Goal: Complete application form: Complete application form

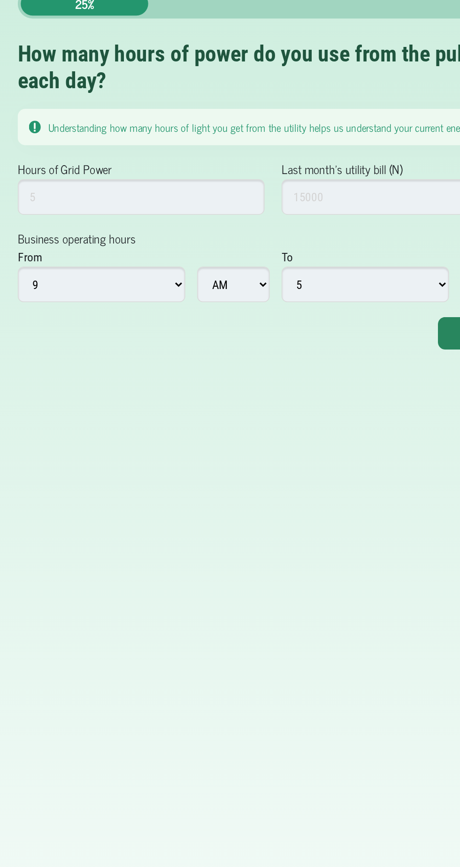
click at [88, 233] on select "1 2 3 4 5 6 7 8 9 10 11 12" at bounding box center [120, 234] width 106 height 23
click at [100, 233] on select "1 2 3 4 5 6 7 8 9 10 11 12" at bounding box center [120, 234] width 106 height 23
select select "5"
click at [297, 234] on select "1 2 3 4 5 6 7 8 9 10 11 12" at bounding box center [287, 234] width 106 height 23
select select "11"
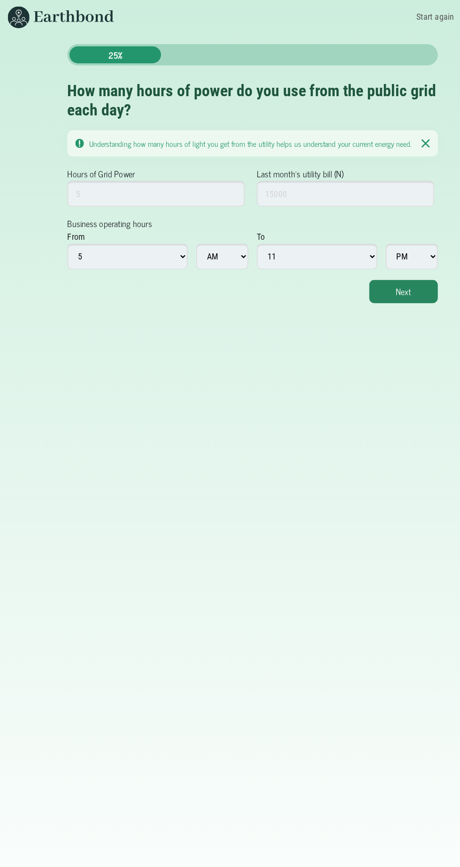
click at [364, 265] on button "Next" at bounding box center [363, 265] width 61 height 21
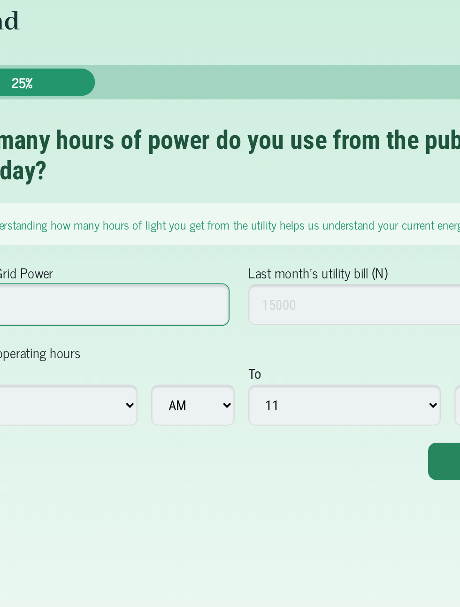
type input "6"
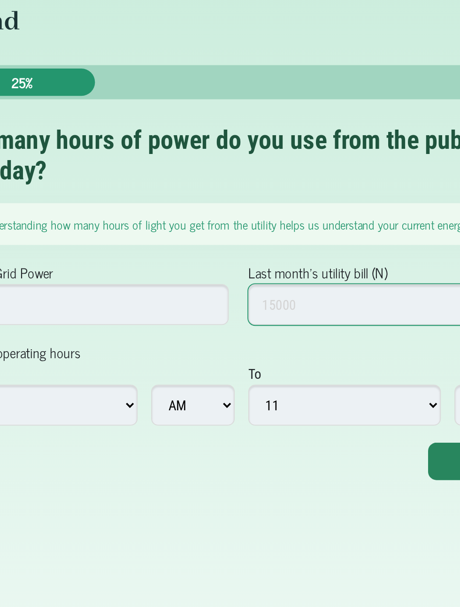
click at [303, 182] on input "Last month's utility bill (N)" at bounding box center [312, 179] width 156 height 23
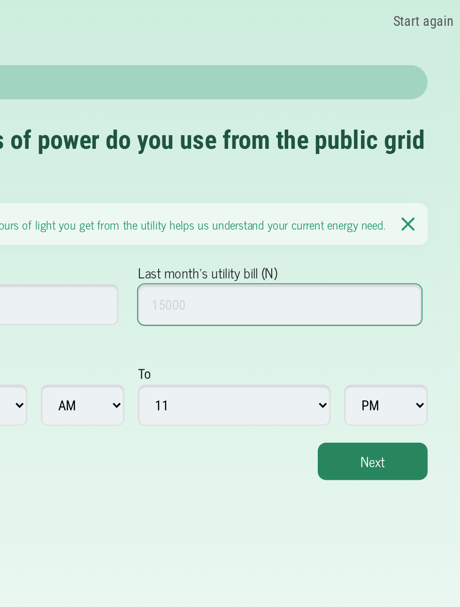
type input "1"
type input "5000"
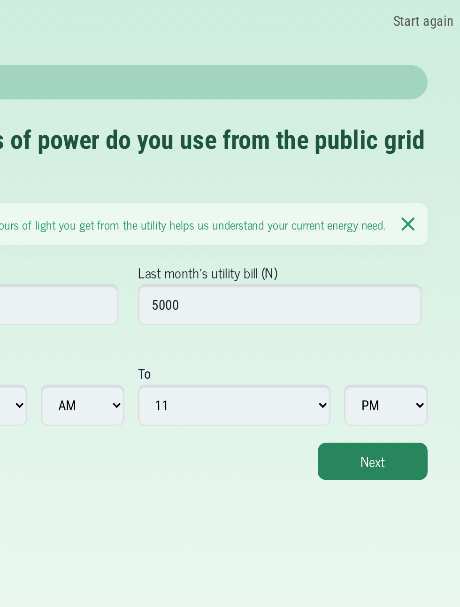
click at [368, 264] on button "Next" at bounding box center [363, 265] width 61 height 21
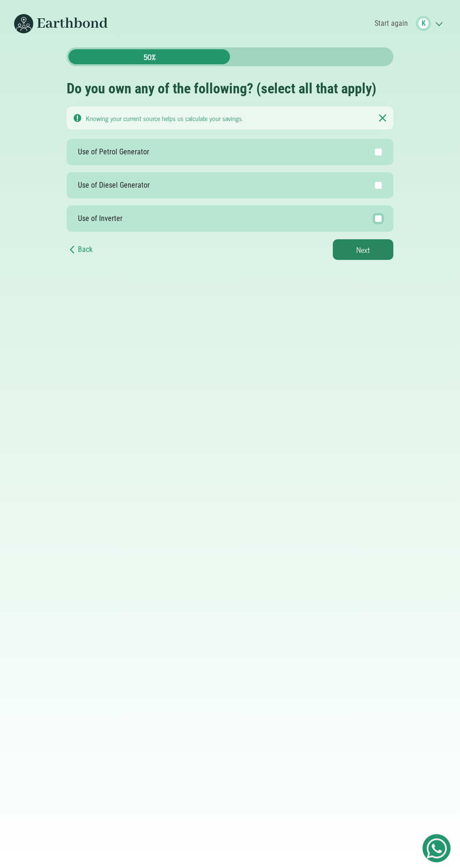
click at [378, 218] on input "Use of Inverter" at bounding box center [378, 219] width 8 height 8
checkbox input "true"
click at [365, 250] on button "Next" at bounding box center [363, 249] width 61 height 21
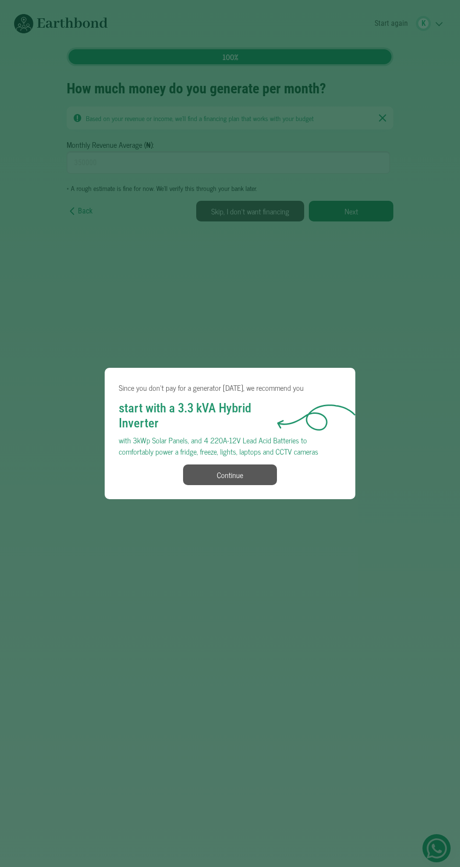
click at [271, 475] on button "Continue" at bounding box center [230, 474] width 94 height 21
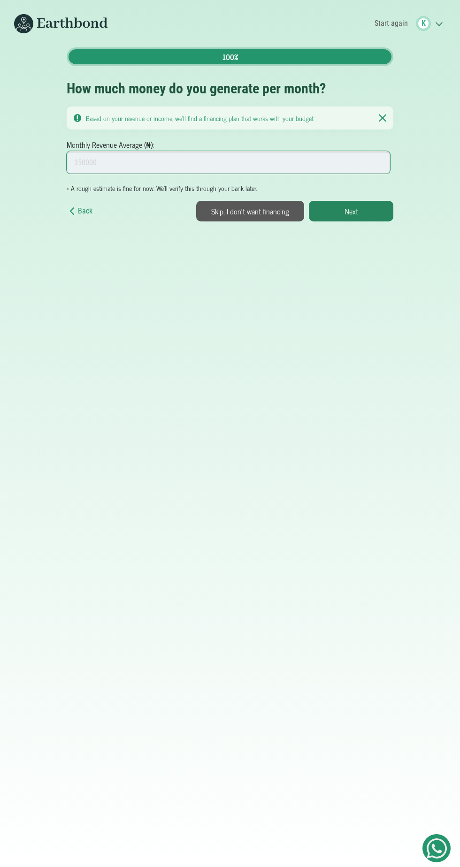
click at [292, 161] on input "Monthly Revenue Average (₦):" at bounding box center [228, 162] width 323 height 23
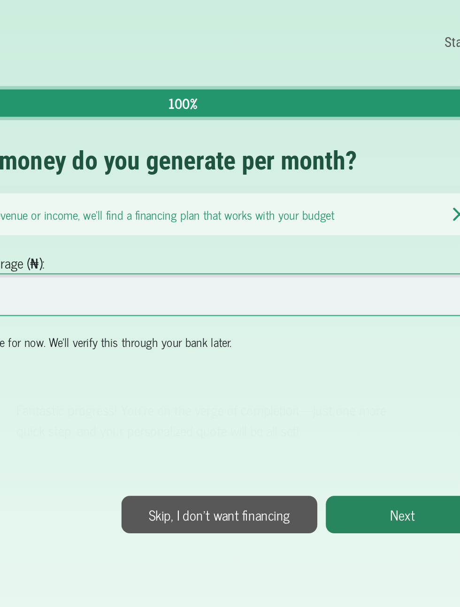
type input "50000"
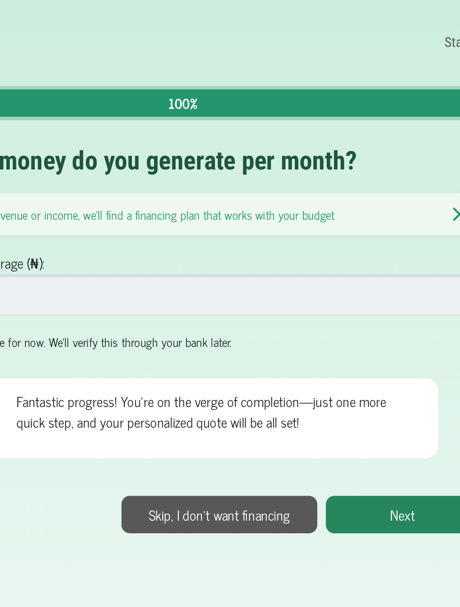
click at [273, 282] on button "Skip, I don't want financing" at bounding box center [250, 283] width 108 height 21
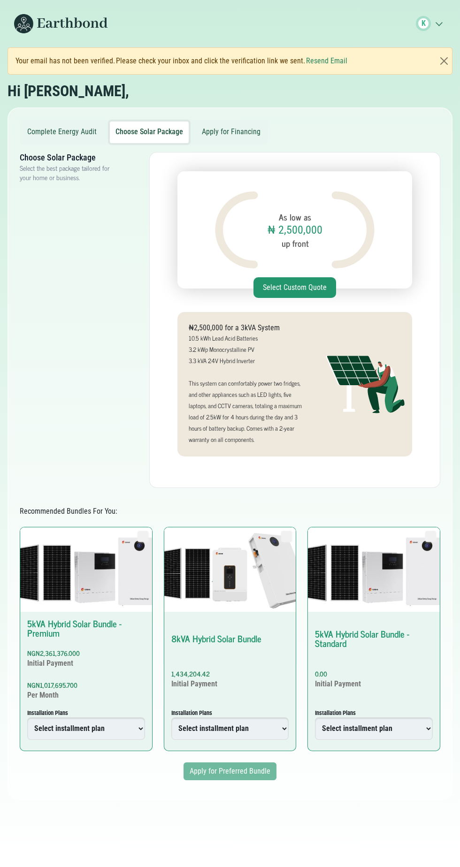
scroll to position [71, 0]
click at [279, 277] on button "Select Custom Quote" at bounding box center [294, 287] width 83 height 21
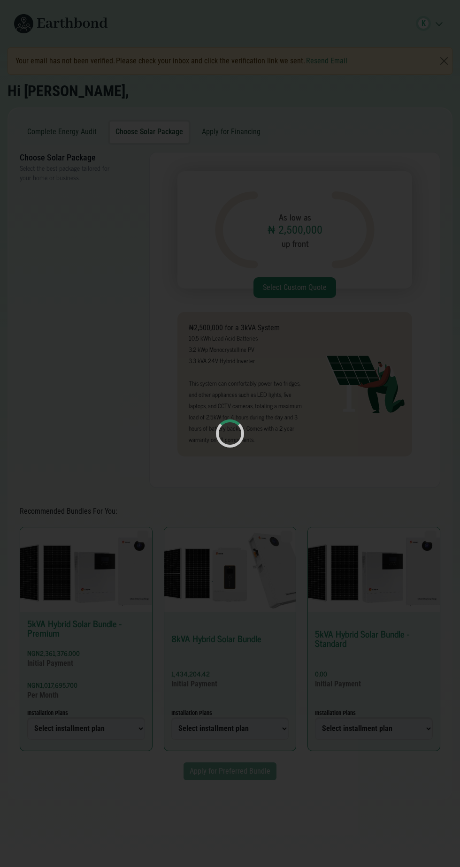
click at [334, 622] on div at bounding box center [230, 433] width 460 height 867
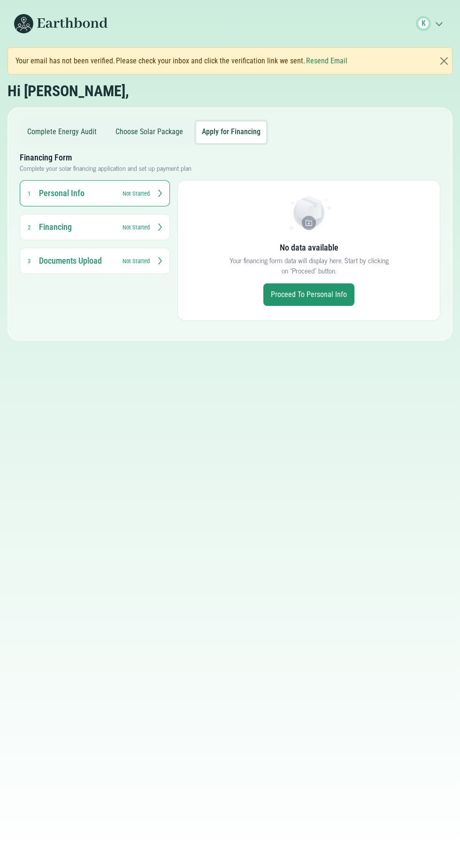
click at [334, 294] on link "Proceed to Personal Info" at bounding box center [308, 294] width 91 height 23
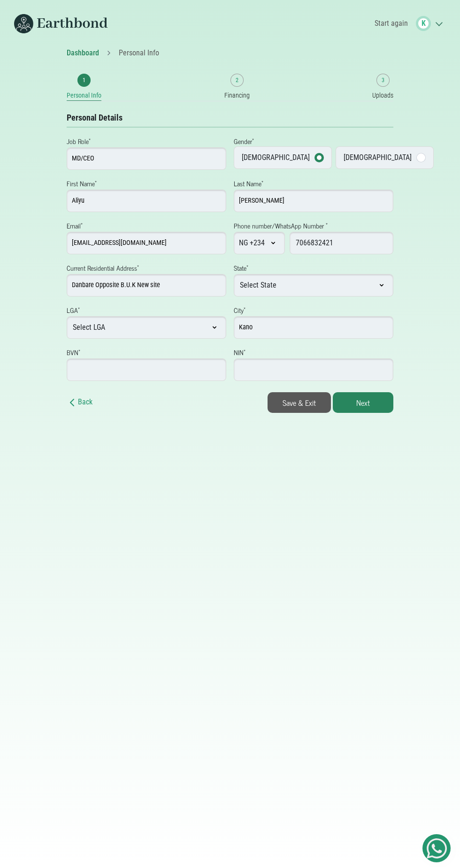
click at [366, 399] on button "Next" at bounding box center [363, 402] width 61 height 21
click at [183, 366] on input "BVN *" at bounding box center [146, 369] width 159 height 23
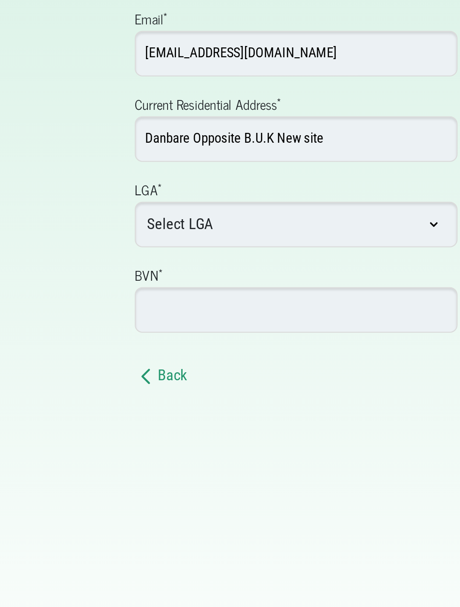
paste input "22551497182"
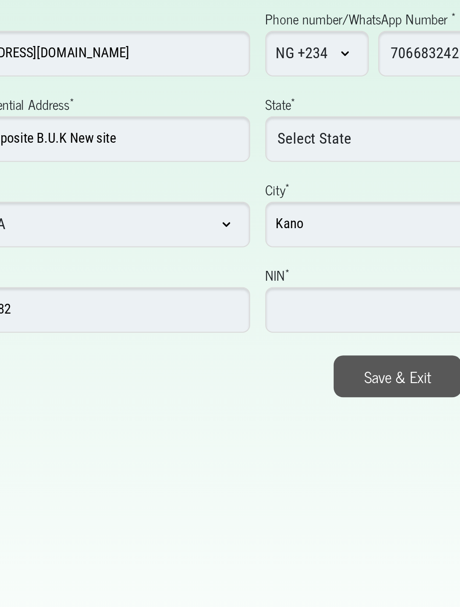
type input "22551497182"
click at [285, 366] on input "NIN *" at bounding box center [313, 369] width 159 height 23
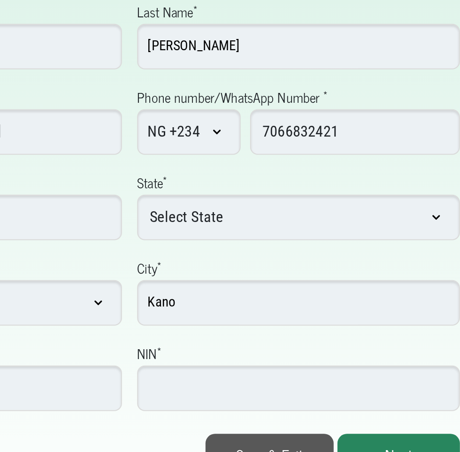
click at [314, 366] on input "NIN *" at bounding box center [313, 369] width 159 height 23
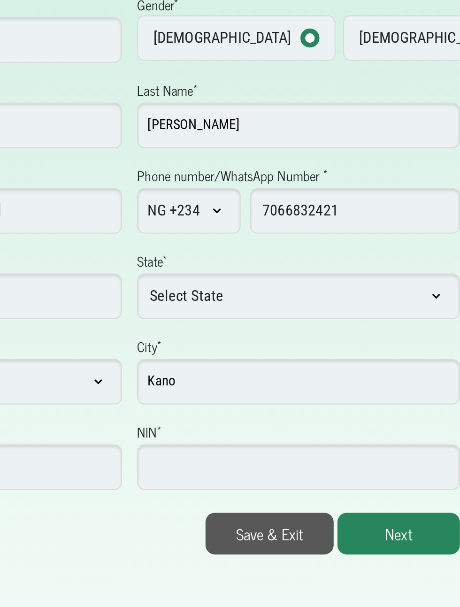
paste input "15981424901"
type input "15981424901"
click at [365, 399] on button "Next" at bounding box center [363, 402] width 61 height 21
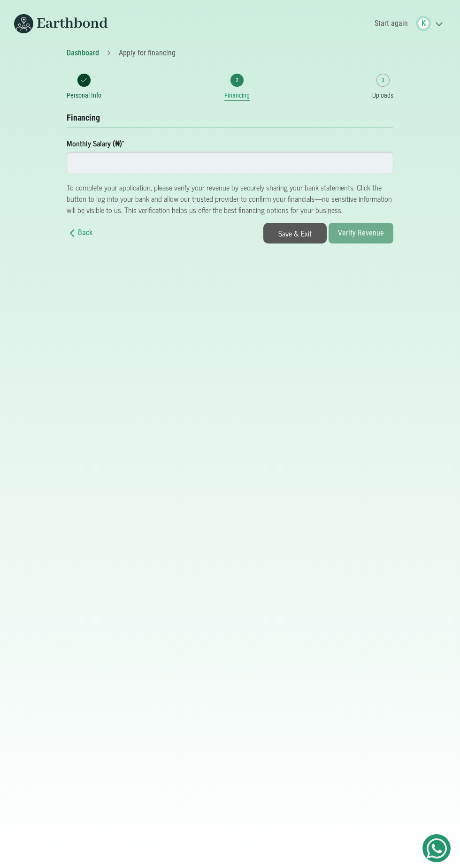
click at [310, 162] on input "number" at bounding box center [230, 163] width 326 height 23
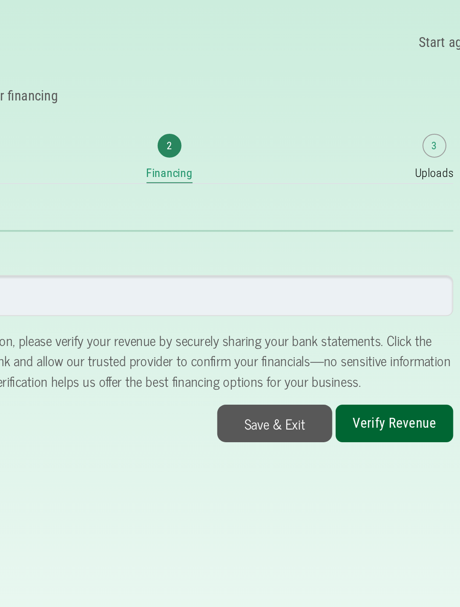
type input "40000"
click at [374, 230] on button "Verify Revenue" at bounding box center [360, 233] width 65 height 21
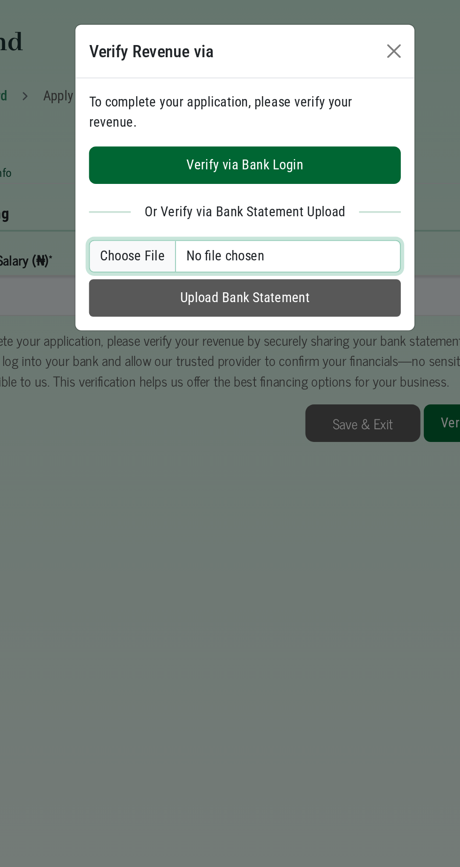
click at [173, 132] on input "file" at bounding box center [230, 141] width 172 height 18
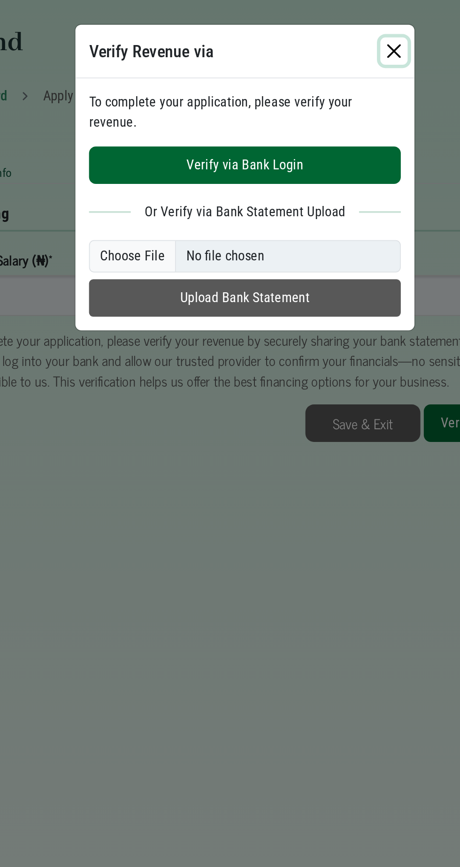
click at [319, 33] on button "button" at bounding box center [311, 28] width 15 height 15
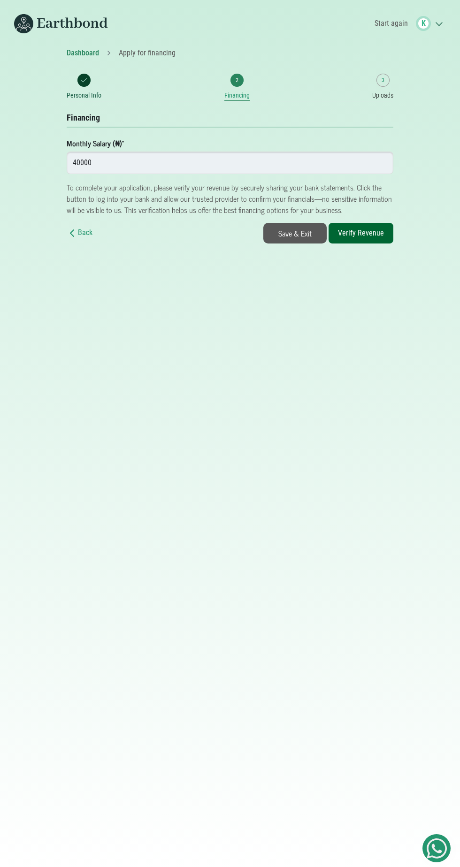
scroll to position [9, 0]
click at [304, 223] on button "Save & Exit" at bounding box center [294, 233] width 63 height 21
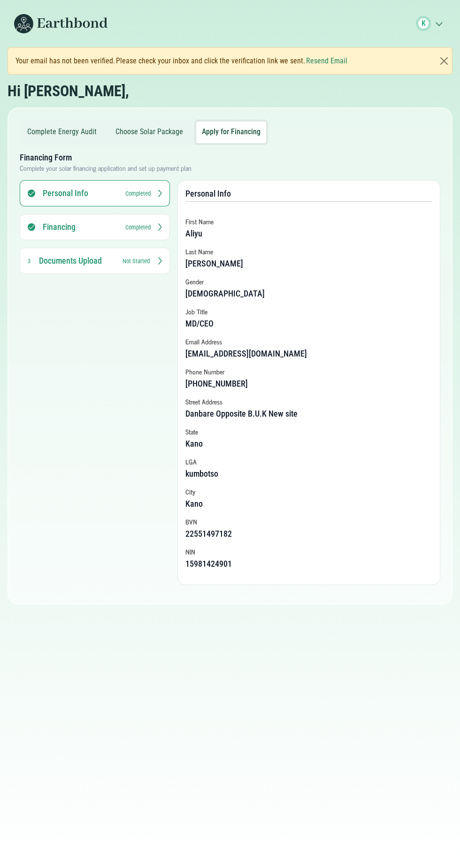
click at [139, 266] on button "Documents Upload 3 Not Started" at bounding box center [95, 261] width 150 height 26
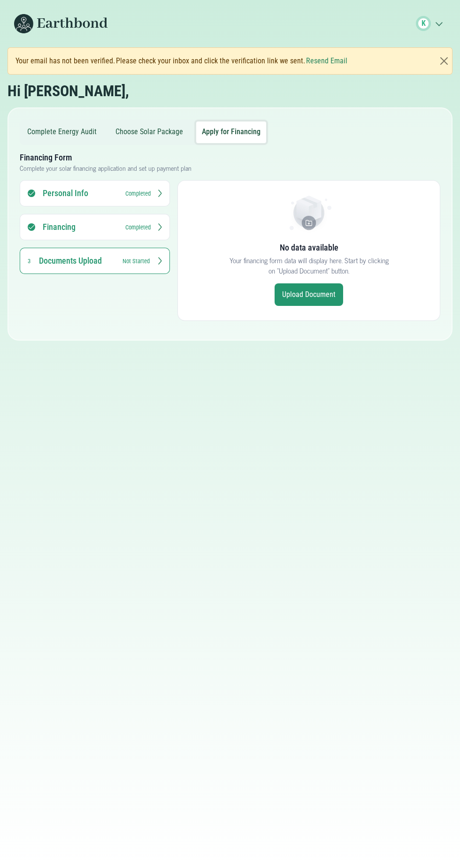
click at [329, 293] on link "Upload Document" at bounding box center [308, 294] width 68 height 23
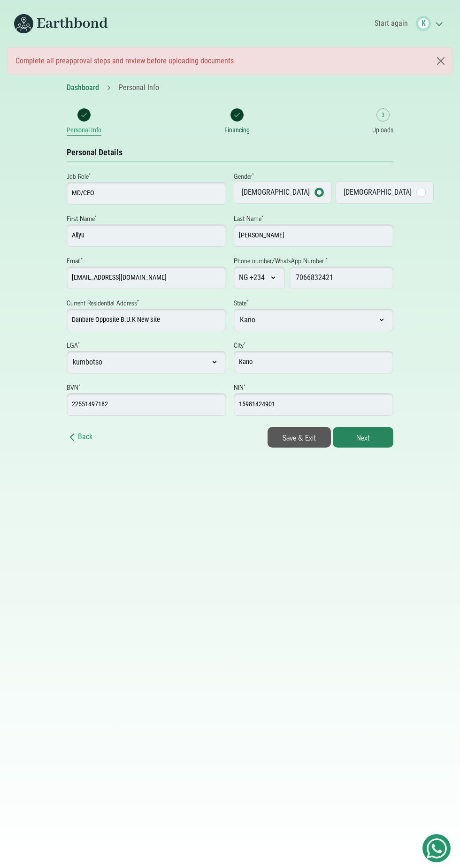
select select "Kano"
select select "kumbotso"
click at [375, 401] on input "15981424901" at bounding box center [313, 404] width 159 height 23
click at [366, 434] on button "Next" at bounding box center [363, 437] width 61 height 21
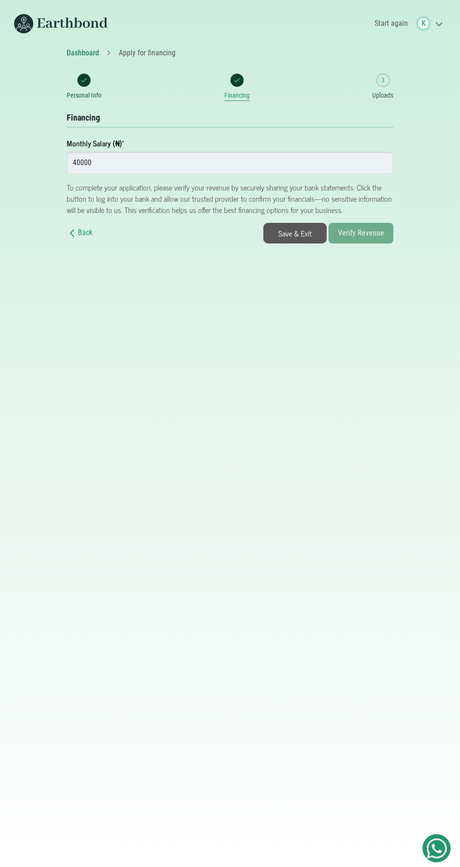
click at [382, 80] on small "3" at bounding box center [382, 80] width 3 height 8
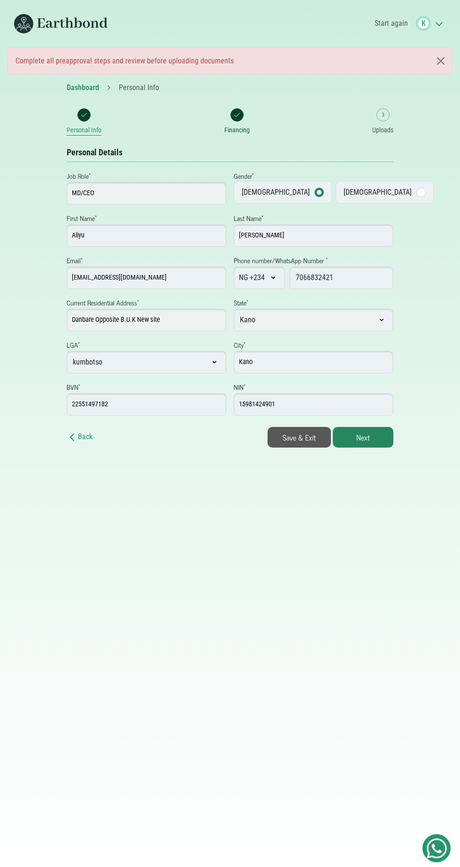
select select "Kano"
select select "kumbotso"
click at [368, 434] on button "Next" at bounding box center [363, 437] width 61 height 21
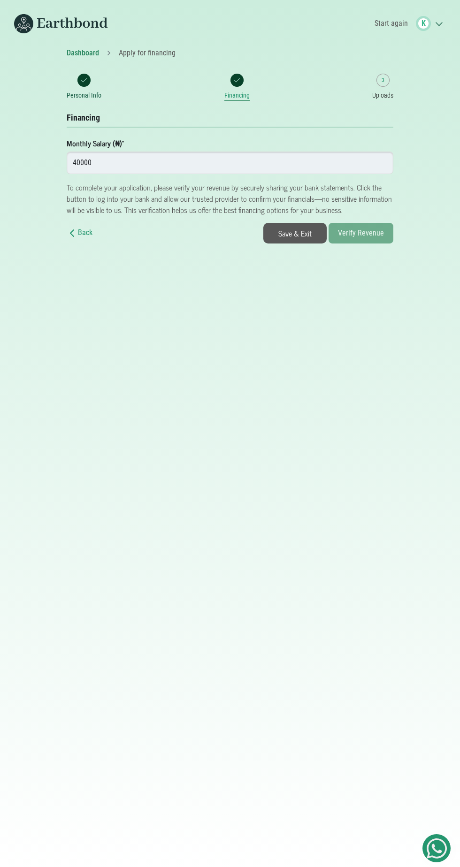
click at [303, 162] on input "40000" at bounding box center [230, 163] width 326 height 23
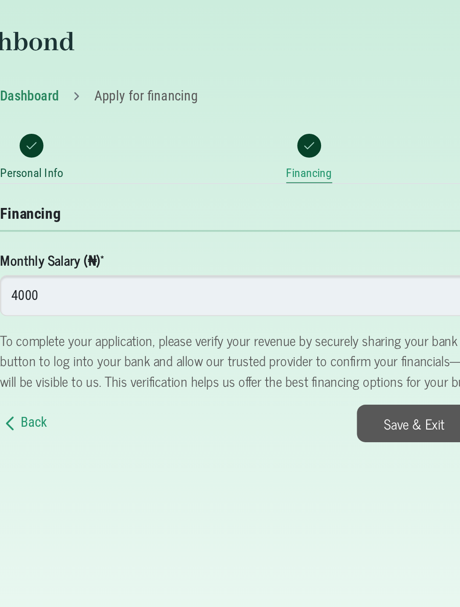
type input "40000"
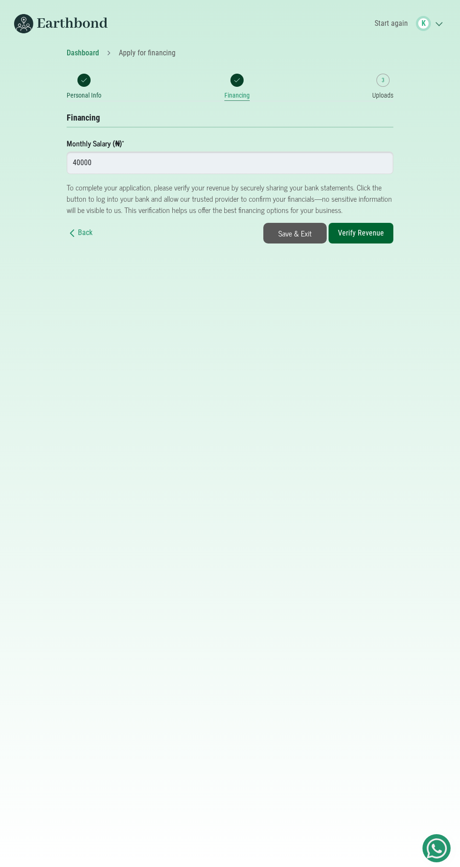
click at [375, 233] on button "Verify Revenue" at bounding box center [360, 233] width 65 height 21
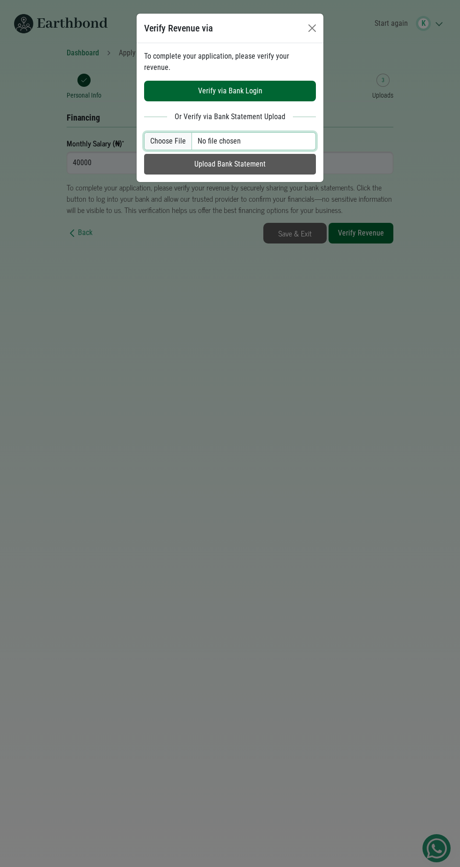
click at [175, 132] on input "file" at bounding box center [230, 141] width 172 height 18
type input "C:\fakepath\CAC ACCREDITED AGENT _7066832421_20251009083525.pdf"
click at [303, 163] on button "Upload Bank Statement" at bounding box center [230, 164] width 172 height 21
click at [273, 135] on input "file" at bounding box center [230, 141] width 172 height 18
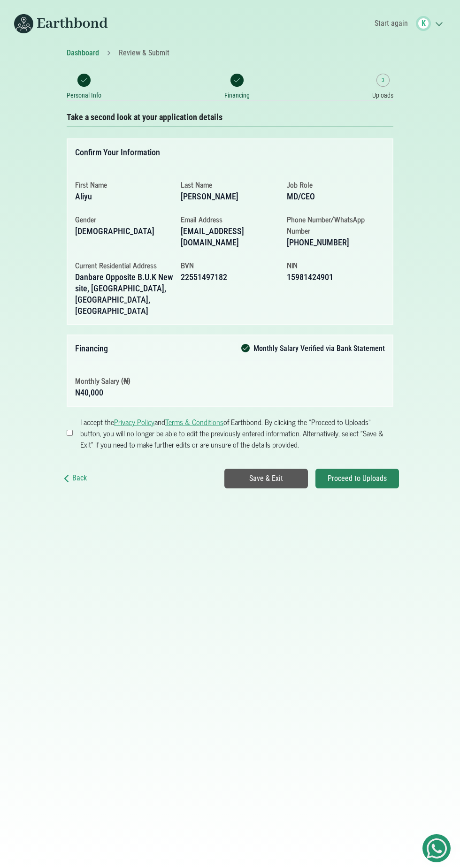
click at [67, 430] on input "I accept the Privacy Policy and Terms & Conditions of Earthbond. By clicking th…" at bounding box center [70, 433] width 6 height 6
checkbox input "true"
click at [374, 469] on button "Proceed to Uploads" at bounding box center [356, 479] width 83 height 20
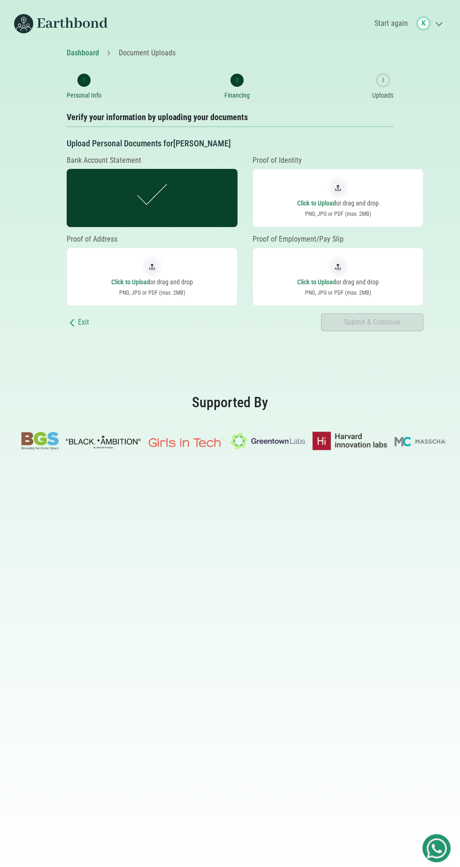
click at [359, 186] on label "Click to Upload or drag and drop PNG, JPG or PDF (max. 2MB)" at bounding box center [338, 198] width 160 height 42
click at [338, 198] on input "file" at bounding box center [338, 198] width 0 height 0
type input "C:\fakepath\My NIN.pdf"
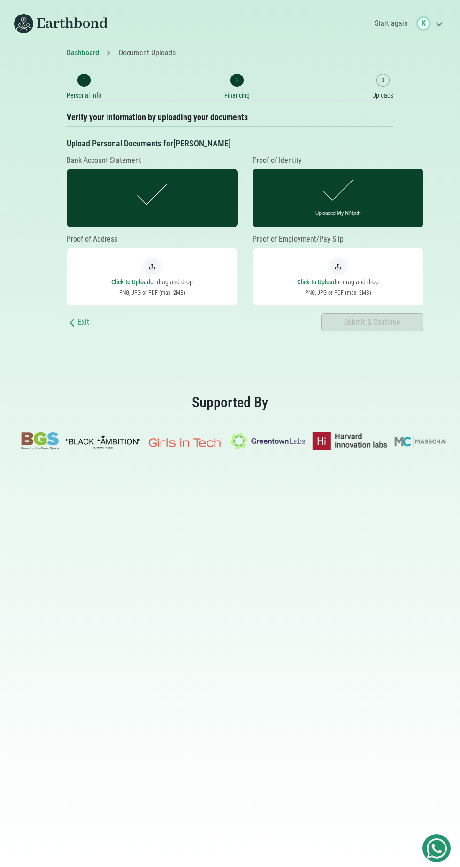
click at [169, 281] on span "or drag and drop" at bounding box center [171, 282] width 43 height 8
click at [152, 277] on input "file" at bounding box center [152, 277] width 0 height 0
click at [131, 283] on p "Click to Upload or drag and drop" at bounding box center [152, 281] width 160 height 9
click at [152, 277] on input "file" at bounding box center [152, 277] width 0 height 0
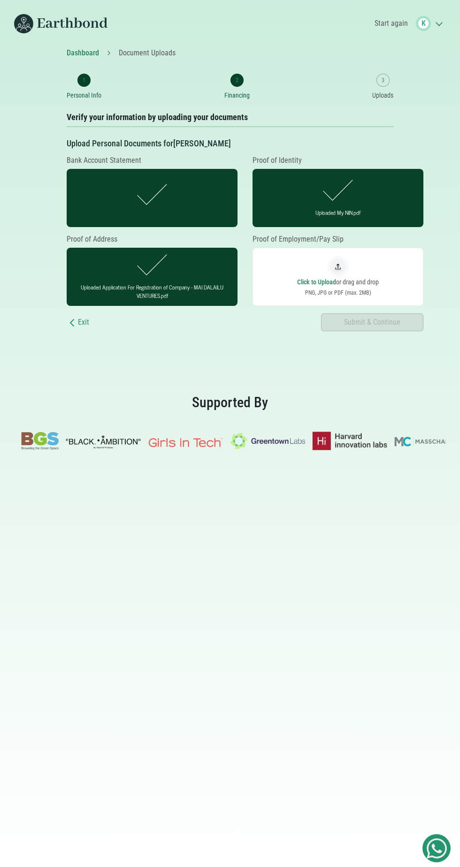
type input "C:\fakepath\Application For Registration of Company - CAC ACCREDITED AGENT.pdf"
click at [338, 266] on img at bounding box center [338, 267] width 22 height 22
click at [338, 277] on input "file" at bounding box center [338, 277] width 0 height 0
type input "C:\fakepath\CERTIFICATE - CAC ACCREDITED AGENT.pdf"
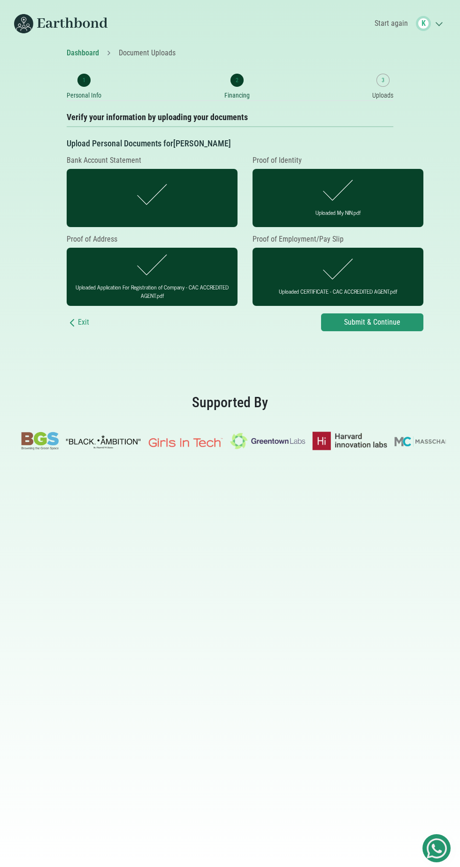
click at [395, 322] on input "Submit & Continue" at bounding box center [372, 322] width 102 height 18
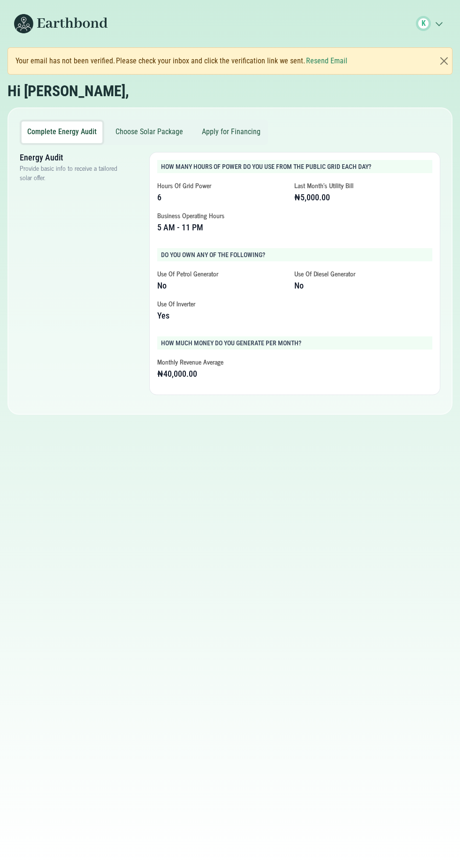
scroll to position [8, 0]
click at [168, 123] on button "Choose Solar Package" at bounding box center [149, 132] width 79 height 22
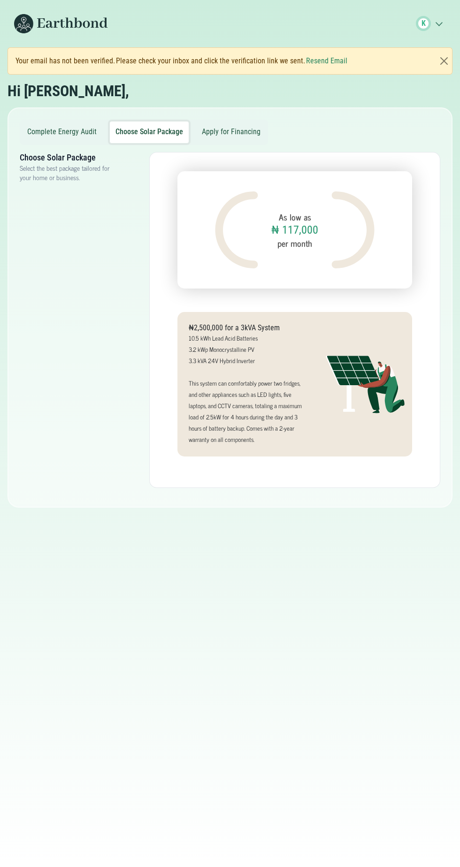
scroll to position [0, 0]
click at [251, 132] on button "Apply for Financing" at bounding box center [231, 132] width 70 height 22
